Goal: Leave review/rating: Share an evaluation or opinion about a product, service, or content

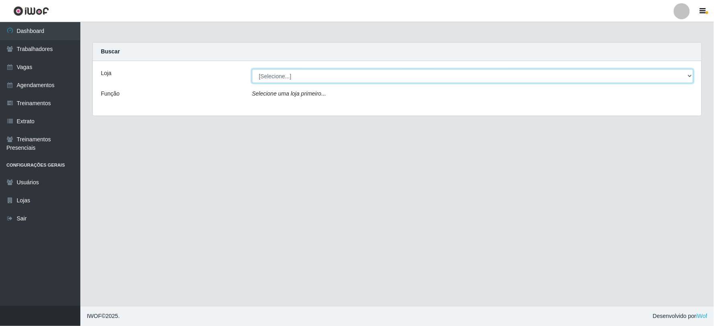
drag, startPoint x: 292, startPoint y: 75, endPoint x: 288, endPoint y: 76, distance: 4.3
click at [292, 75] on select "[Selecione...] SuperFácil Atacado - Vale do Sol" at bounding box center [472, 76] width 441 height 14
select select "502"
click at [252, 69] on select "[Selecione...] SuperFácil Atacado - Vale do Sol" at bounding box center [472, 76] width 441 height 14
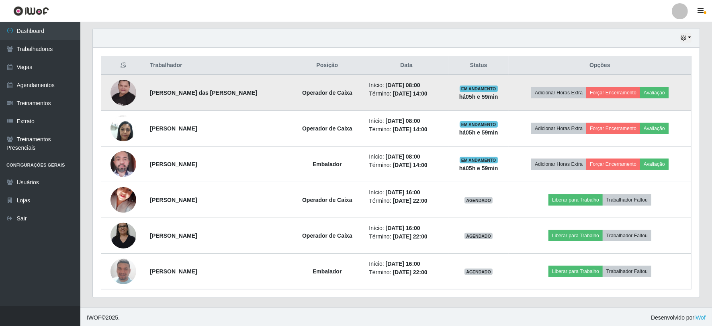
scroll to position [279, 0]
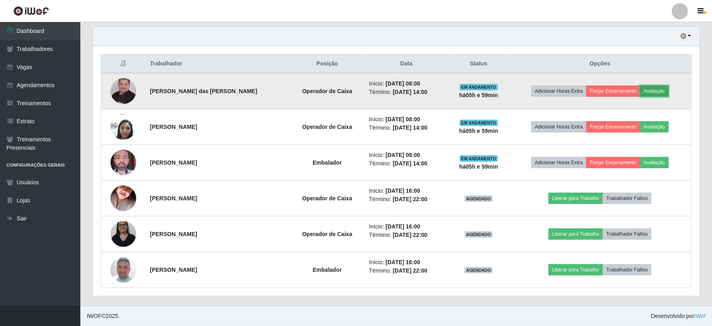
click at [649, 93] on button "Avaliação" at bounding box center [654, 91] width 29 height 11
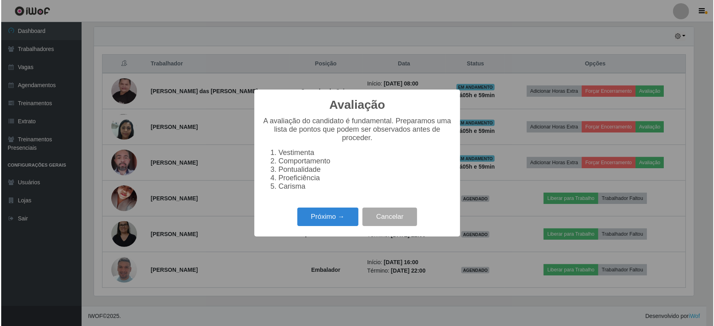
scroll to position [166, 601]
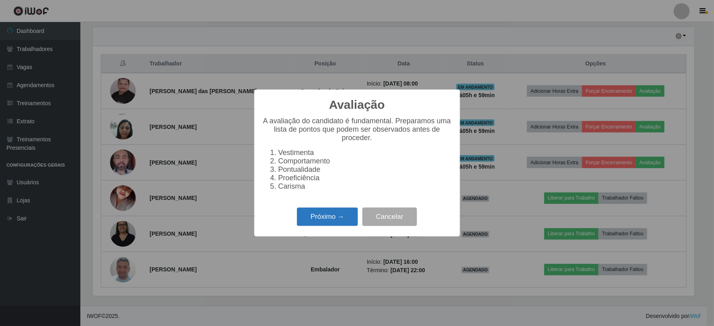
click at [316, 219] on button "Próximo →" at bounding box center [327, 217] width 61 height 19
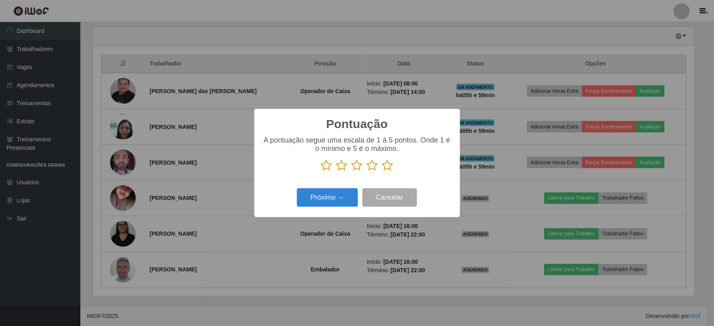
scroll to position [401535, 401100]
click at [380, 163] on p at bounding box center [357, 165] width 190 height 12
click at [386, 165] on icon at bounding box center [387, 165] width 11 height 12
click at [382, 172] on input "radio" at bounding box center [382, 172] width 0 height 0
click at [344, 195] on button "Próximo →" at bounding box center [327, 197] width 61 height 19
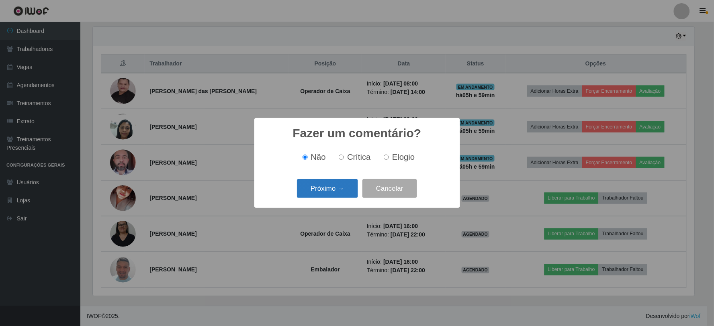
click at [351, 186] on button "Próximo →" at bounding box center [327, 188] width 61 height 19
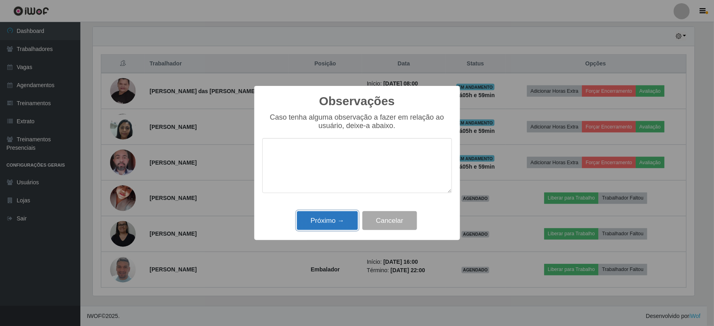
drag, startPoint x: 331, startPoint y: 223, endPoint x: 347, endPoint y: 214, distance: 17.8
click at [340, 217] on button "Próximo →" at bounding box center [327, 220] width 61 height 19
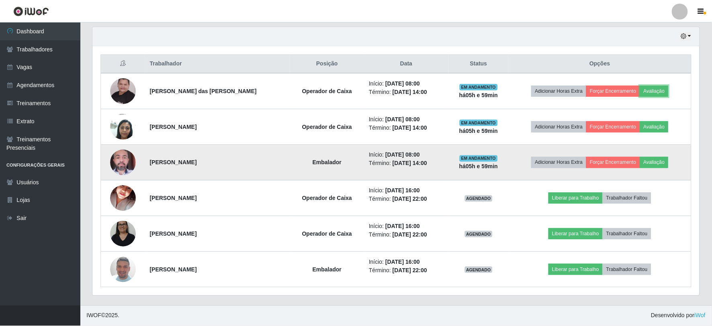
scroll to position [166, 607]
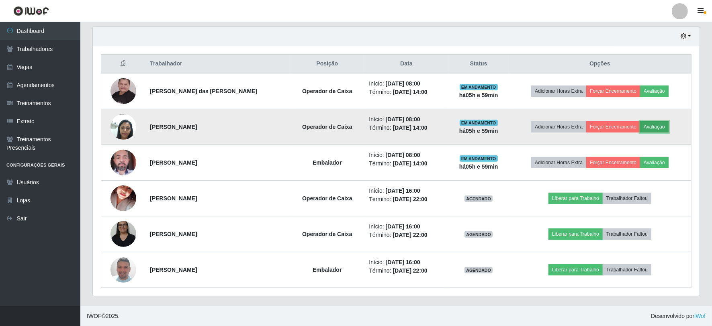
click at [648, 126] on button "Avaliação" at bounding box center [654, 126] width 29 height 11
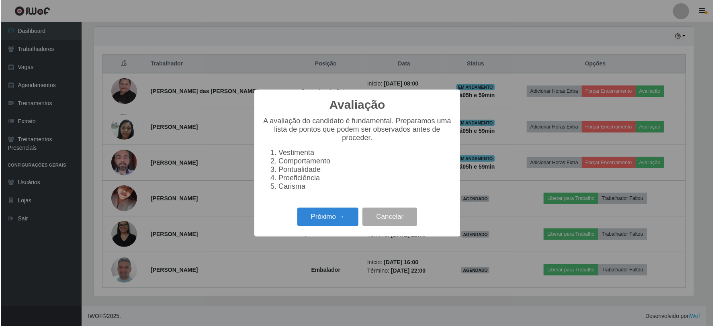
scroll to position [166, 601]
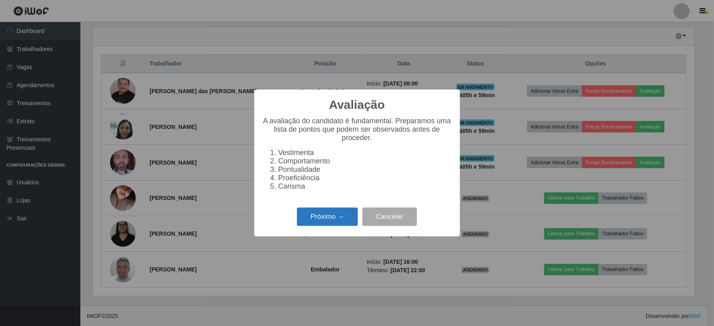
click at [328, 215] on button "Próximo →" at bounding box center [327, 217] width 61 height 19
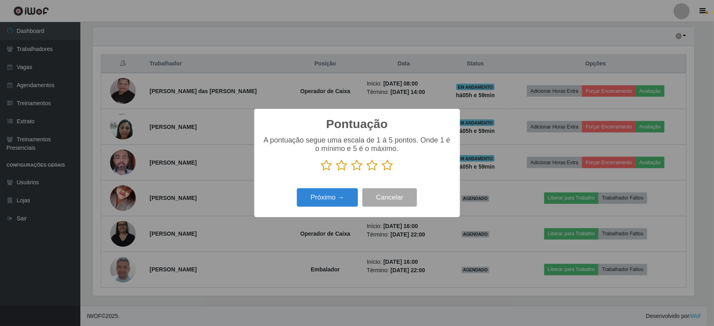
click at [383, 165] on icon at bounding box center [387, 165] width 11 height 12
click at [382, 172] on input "radio" at bounding box center [382, 172] width 0 height 0
click at [334, 197] on button "Próximo →" at bounding box center [327, 197] width 61 height 19
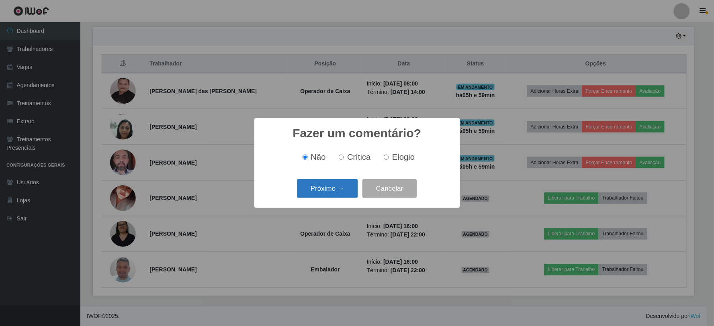
click at [347, 186] on button "Próximo →" at bounding box center [327, 188] width 61 height 19
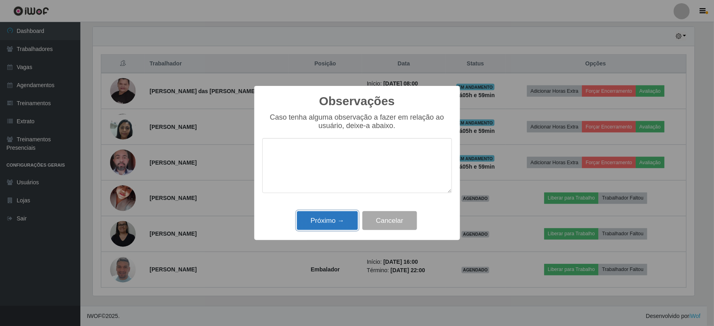
drag, startPoint x: 336, startPoint y: 217, endPoint x: 343, endPoint y: 217, distance: 6.8
click at [339, 217] on button "Próximo →" at bounding box center [327, 220] width 61 height 19
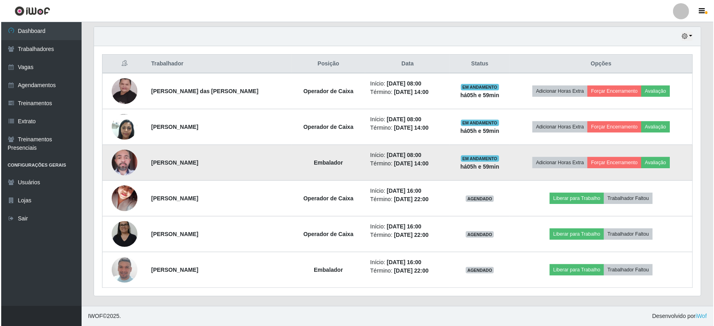
scroll to position [166, 607]
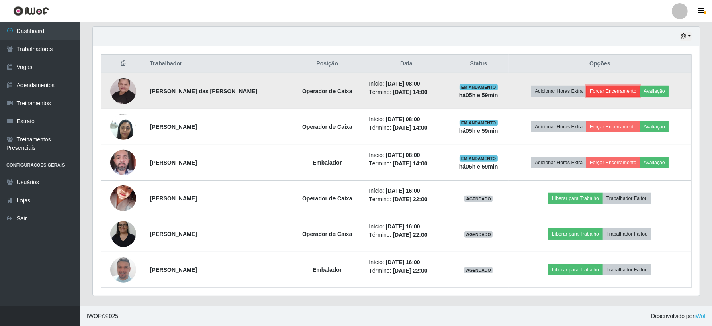
click at [609, 88] on button "Forçar Encerramento" at bounding box center [613, 91] width 54 height 11
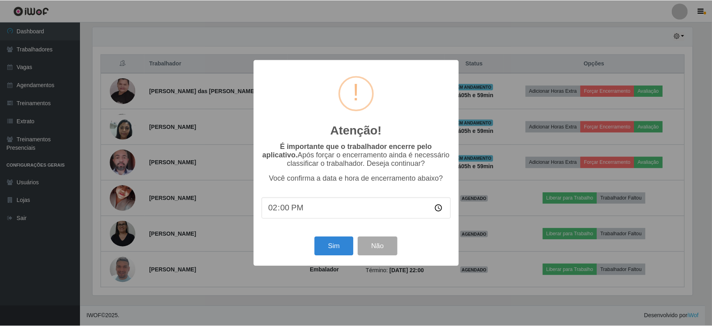
scroll to position [166, 601]
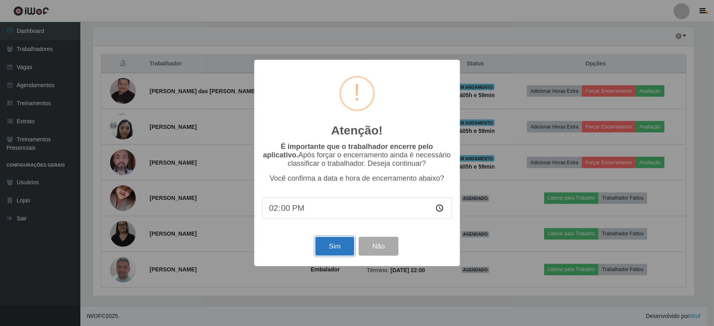
click at [334, 243] on button "Sim" at bounding box center [334, 246] width 39 height 19
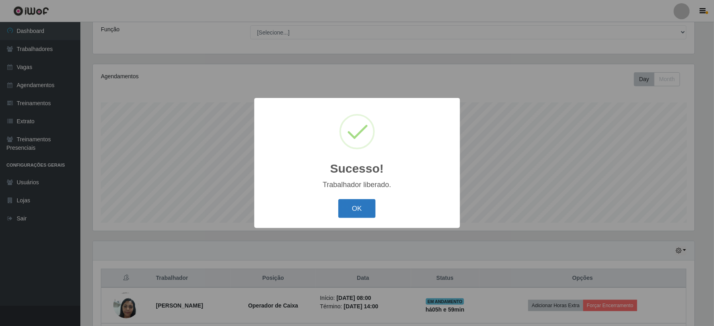
click at [363, 208] on button "OK" at bounding box center [356, 208] width 37 height 19
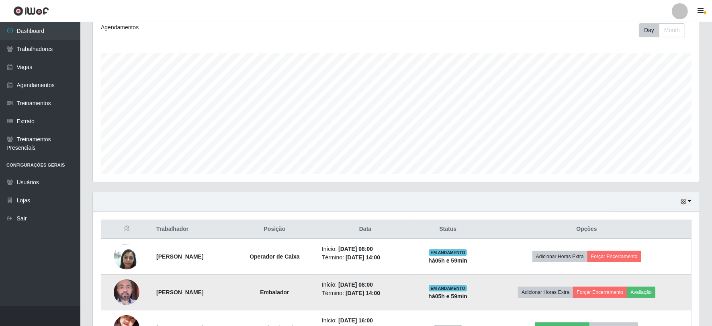
scroll to position [243, 0]
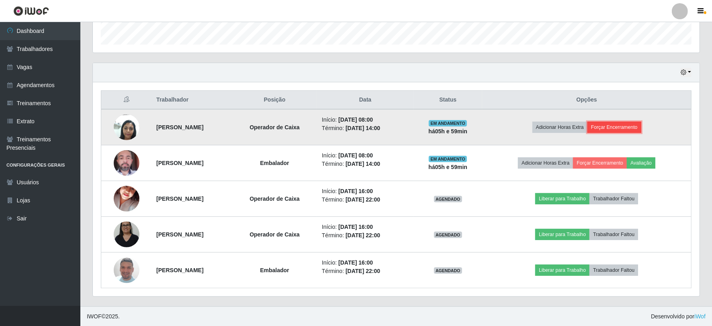
click at [616, 122] on button "Forçar Encerramento" at bounding box center [614, 127] width 54 height 11
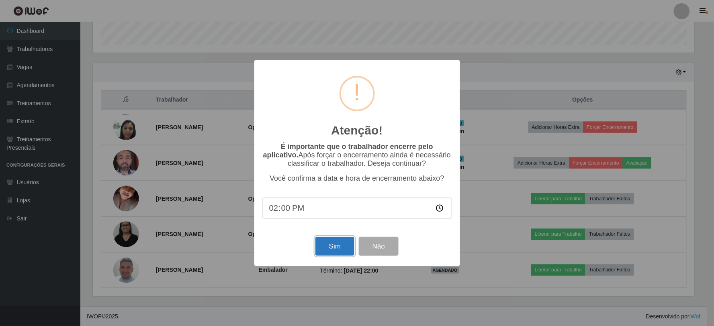
click at [333, 248] on button "Sim" at bounding box center [334, 246] width 39 height 19
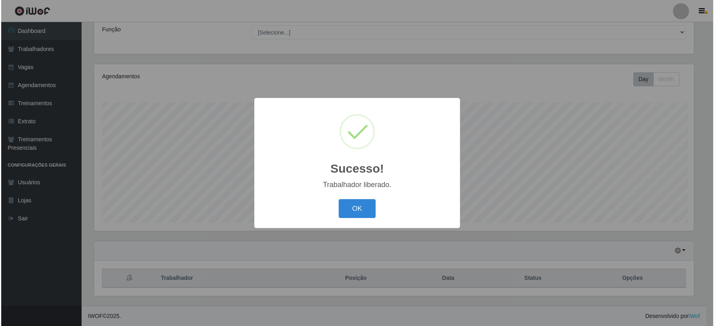
scroll to position [0, 0]
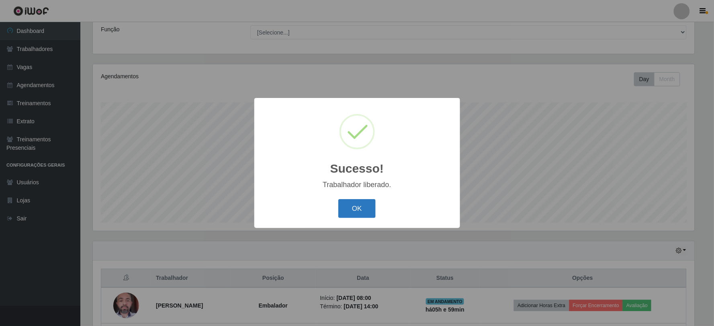
click at [367, 212] on button "OK" at bounding box center [356, 208] width 37 height 19
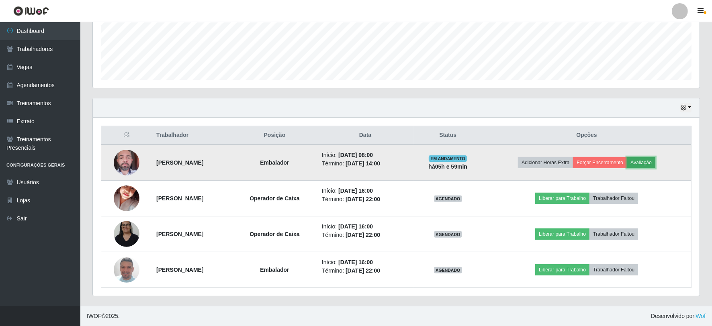
click at [652, 157] on button "Avaliação" at bounding box center [641, 162] width 29 height 11
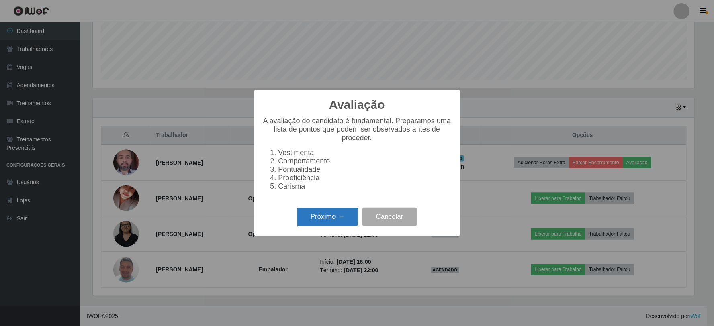
click at [334, 223] on button "Próximo →" at bounding box center [327, 217] width 61 height 19
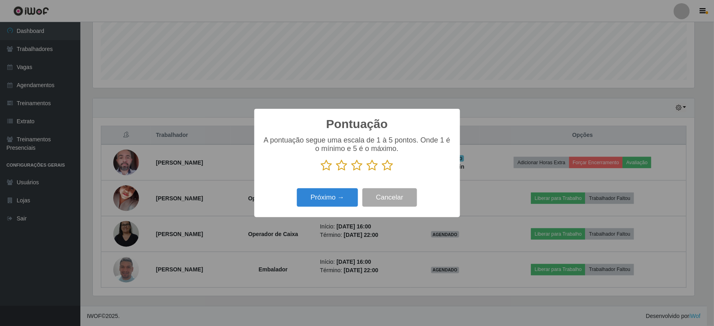
click at [388, 162] on icon at bounding box center [387, 165] width 11 height 12
click at [382, 172] on input "radio" at bounding box center [382, 172] width 0 height 0
click at [330, 198] on button "Próximo →" at bounding box center [327, 197] width 61 height 19
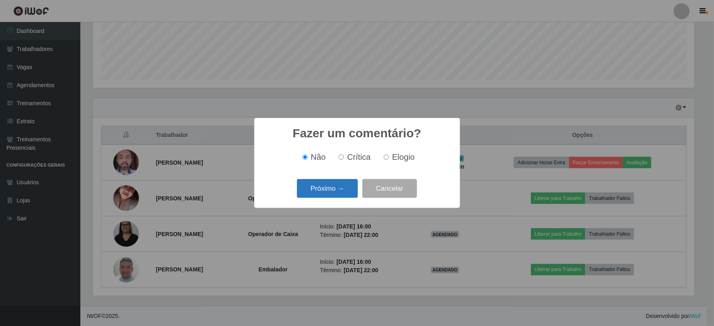
click at [328, 190] on button "Próximo →" at bounding box center [327, 188] width 61 height 19
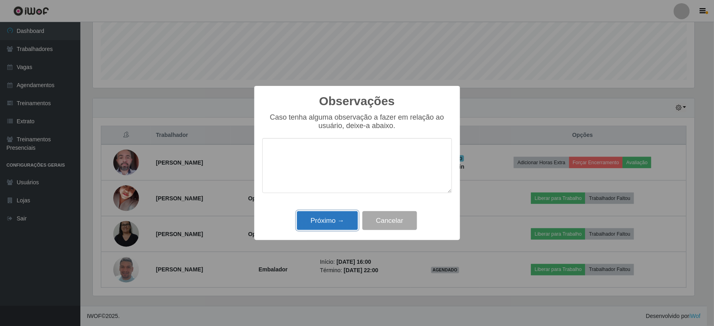
click at [336, 223] on button "Próximo →" at bounding box center [327, 220] width 61 height 19
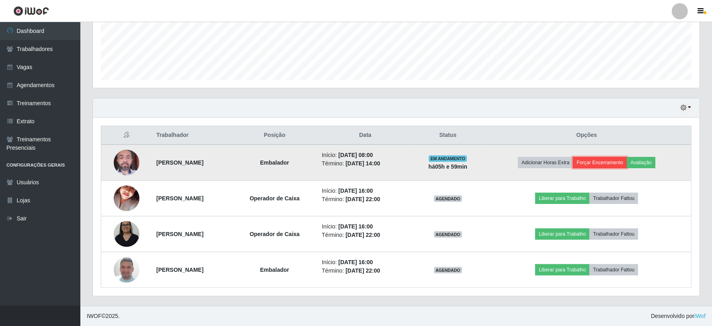
click at [603, 163] on button "Forçar Encerramento" at bounding box center [600, 162] width 54 height 11
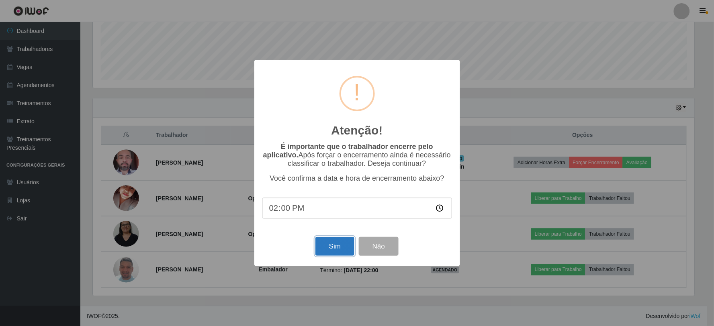
click at [333, 240] on button "Sim" at bounding box center [334, 246] width 39 height 19
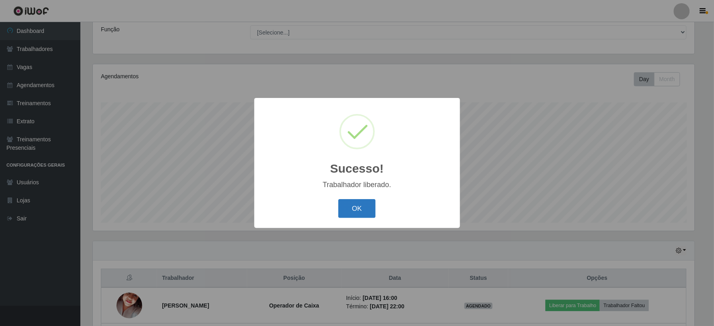
click at [364, 207] on button "OK" at bounding box center [356, 208] width 37 height 19
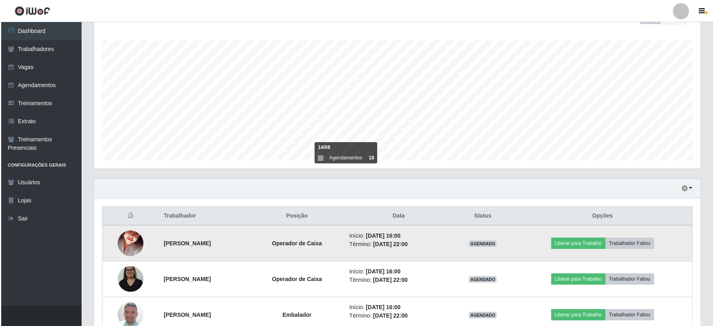
scroll to position [172, 0]
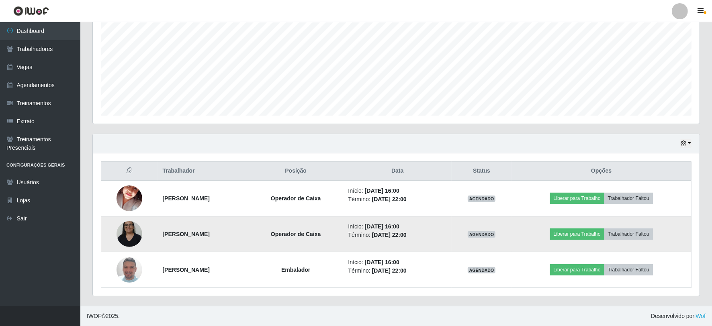
click at [127, 227] on img at bounding box center [129, 234] width 26 height 34
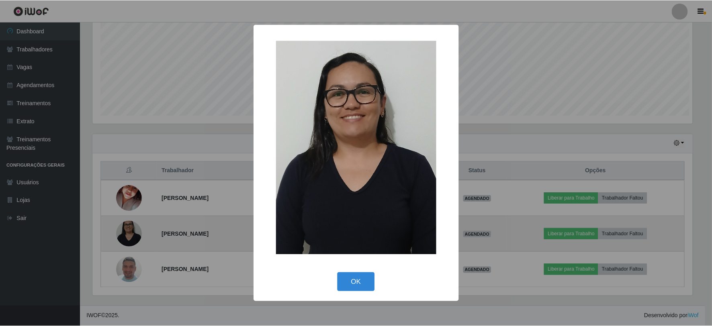
scroll to position [166, 601]
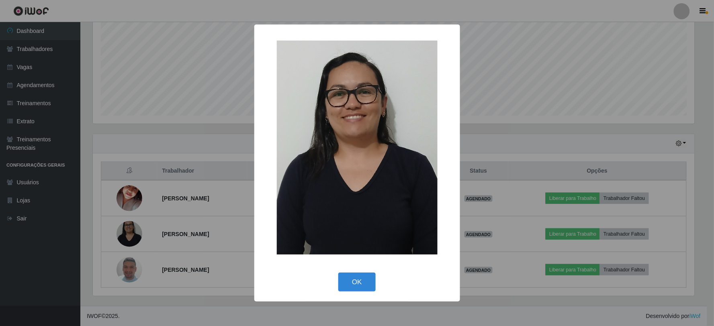
click at [100, 211] on div "× OK Cancel" at bounding box center [357, 163] width 714 height 326
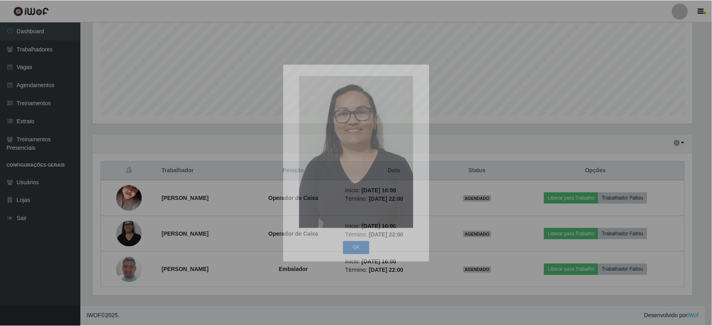
scroll to position [166, 607]
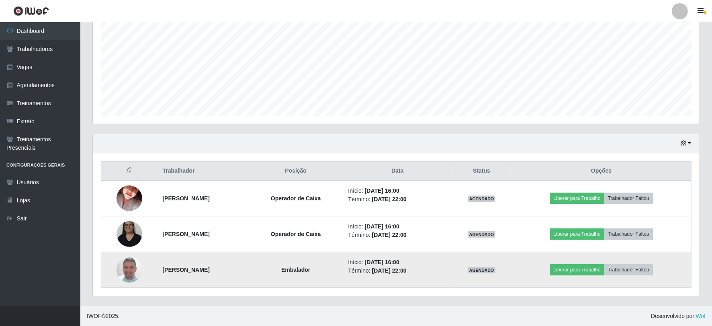
click at [121, 271] on img at bounding box center [129, 270] width 26 height 46
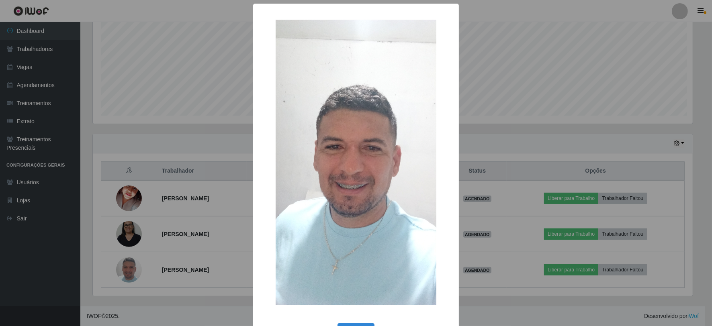
scroll to position [166, 601]
click at [111, 182] on div "× OK Cancel" at bounding box center [357, 163] width 714 height 326
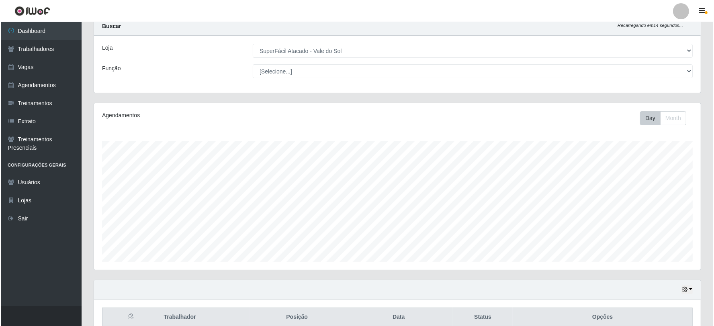
scroll to position [0, 0]
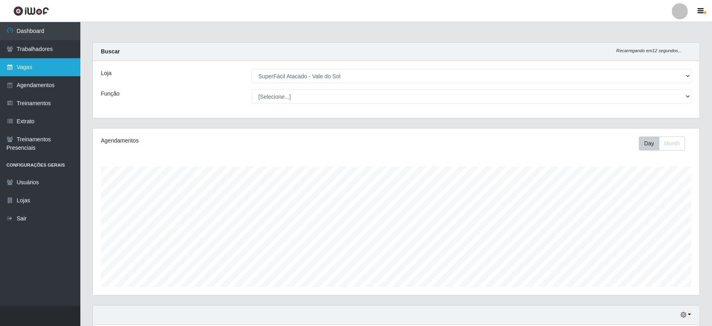
click at [61, 67] on link "Vagas" at bounding box center [40, 67] width 80 height 18
